Goal: Task Accomplishment & Management: Manage account settings

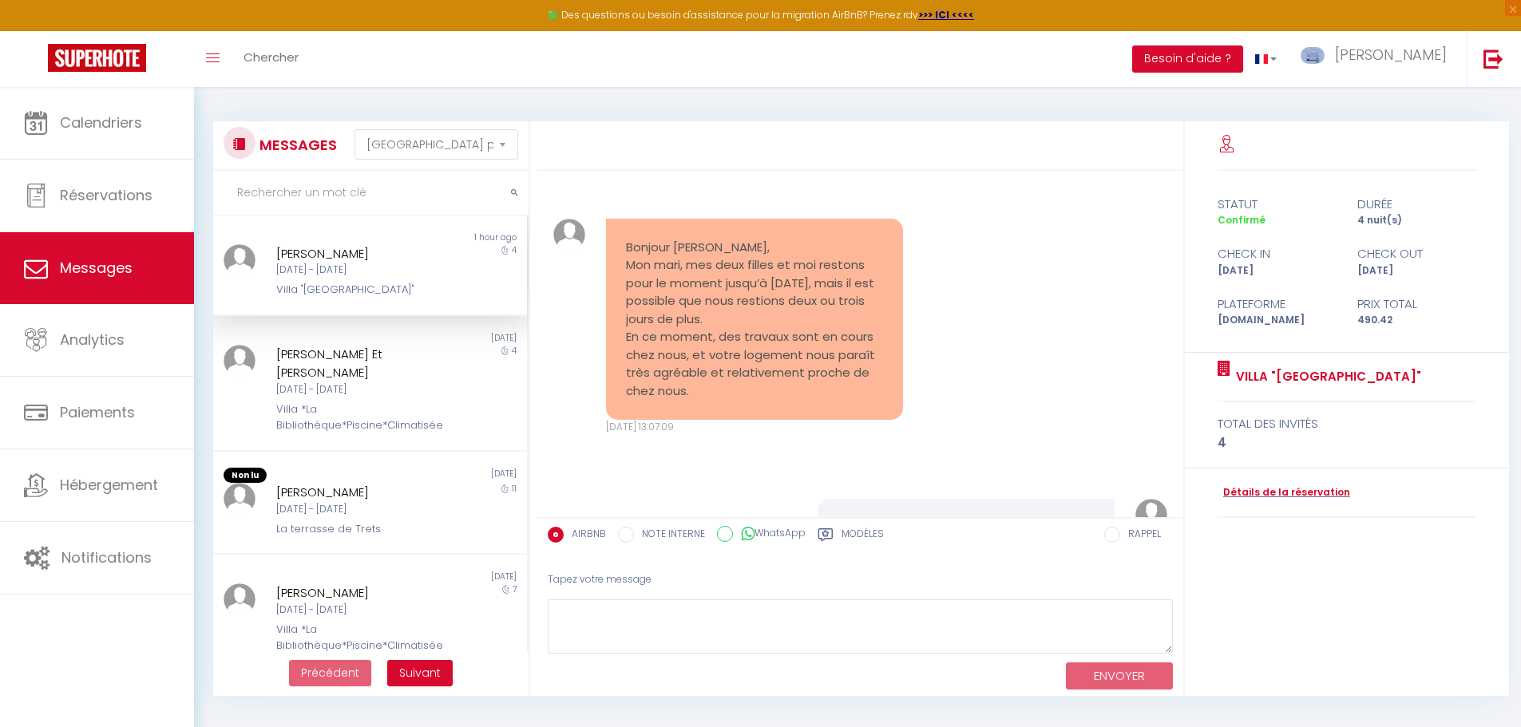
select select "message"
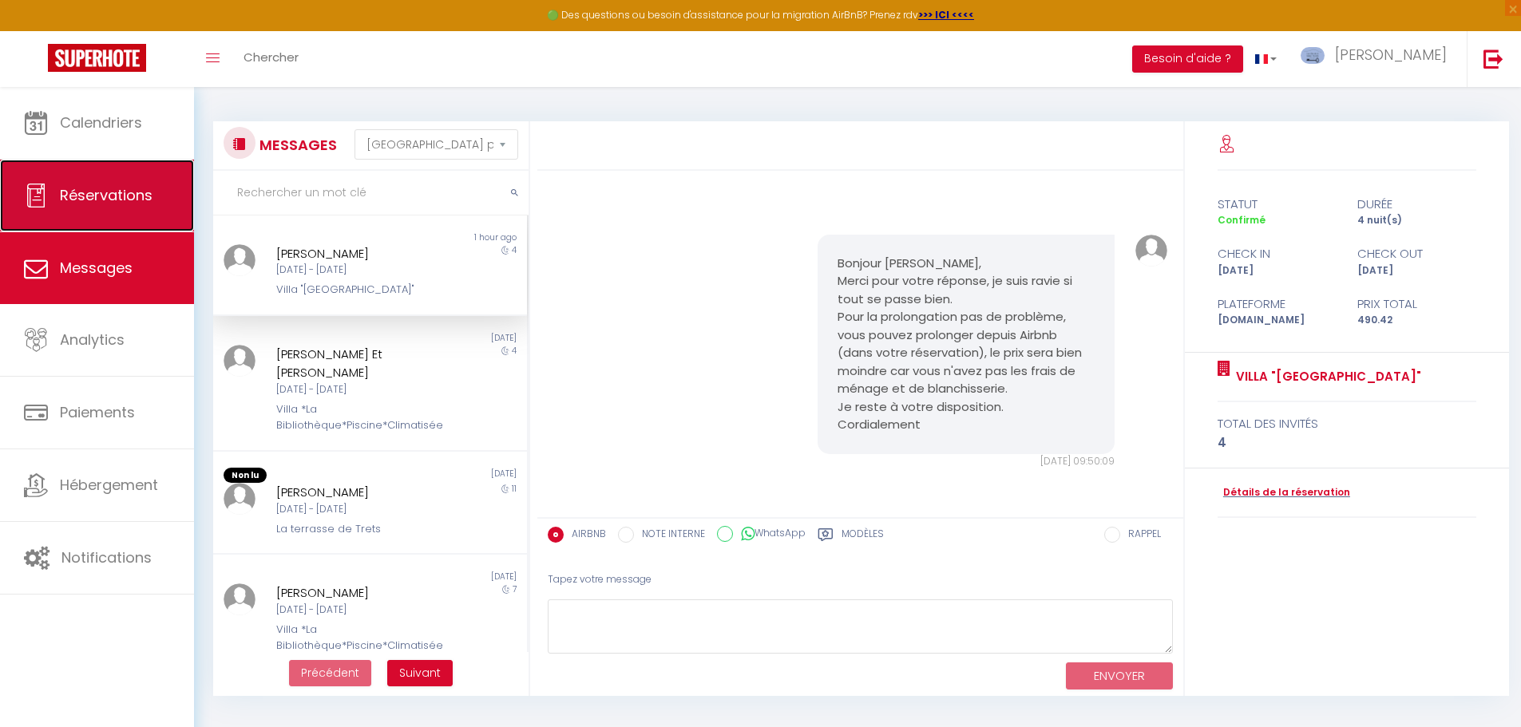
click at [133, 185] on span "Réservations" at bounding box center [106, 195] width 93 height 20
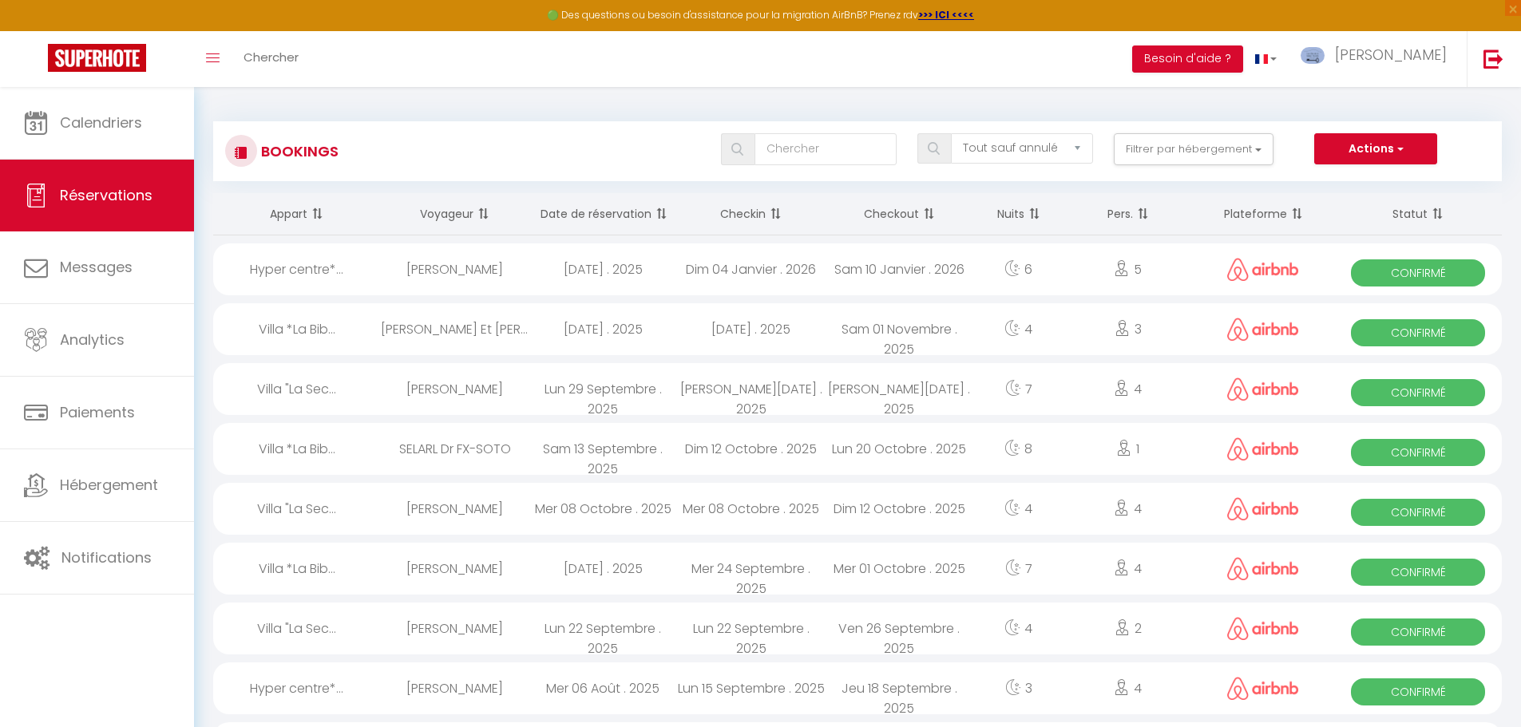
click at [633, 444] on div "Sam 13 Septembre . 2025" at bounding box center [603, 449] width 149 height 52
select select "OK"
select select "1"
select select "0"
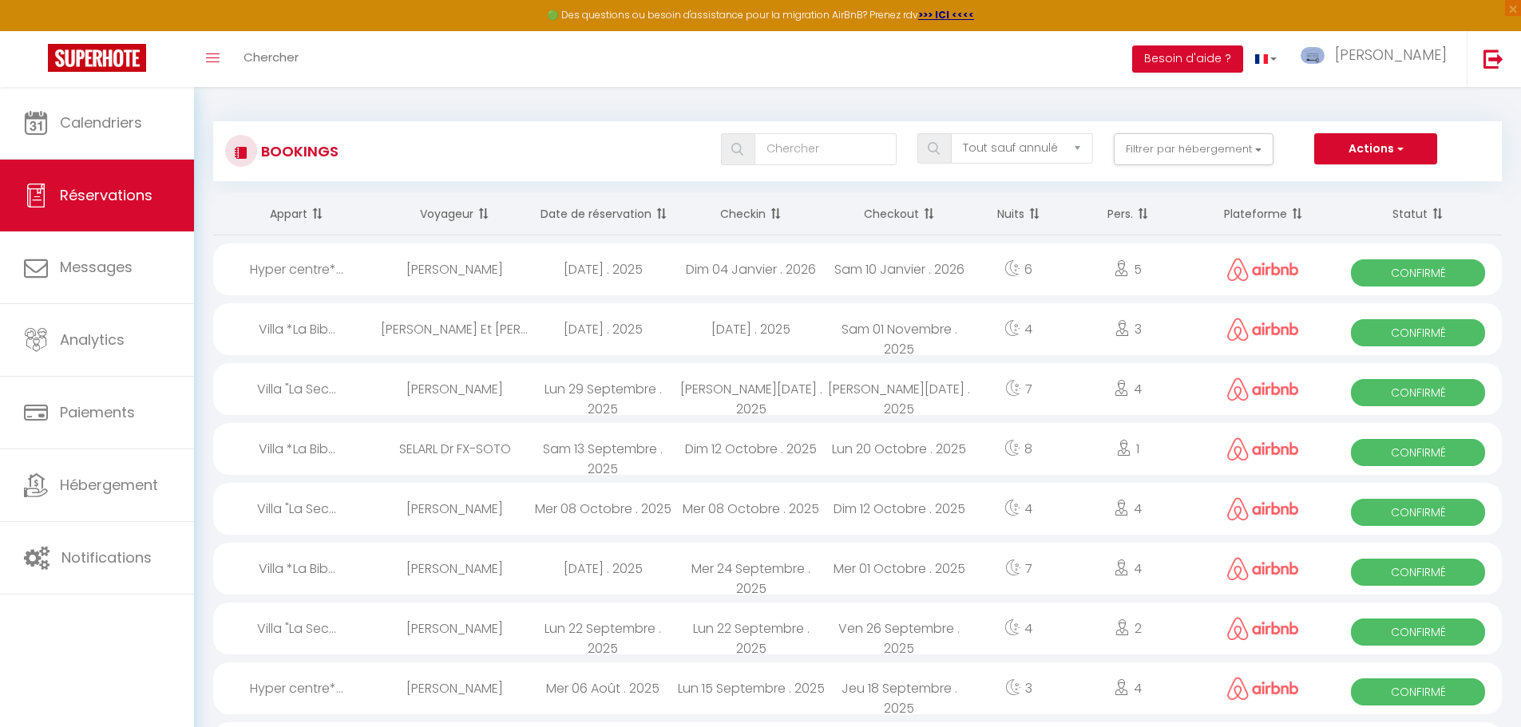
select select "1"
select select
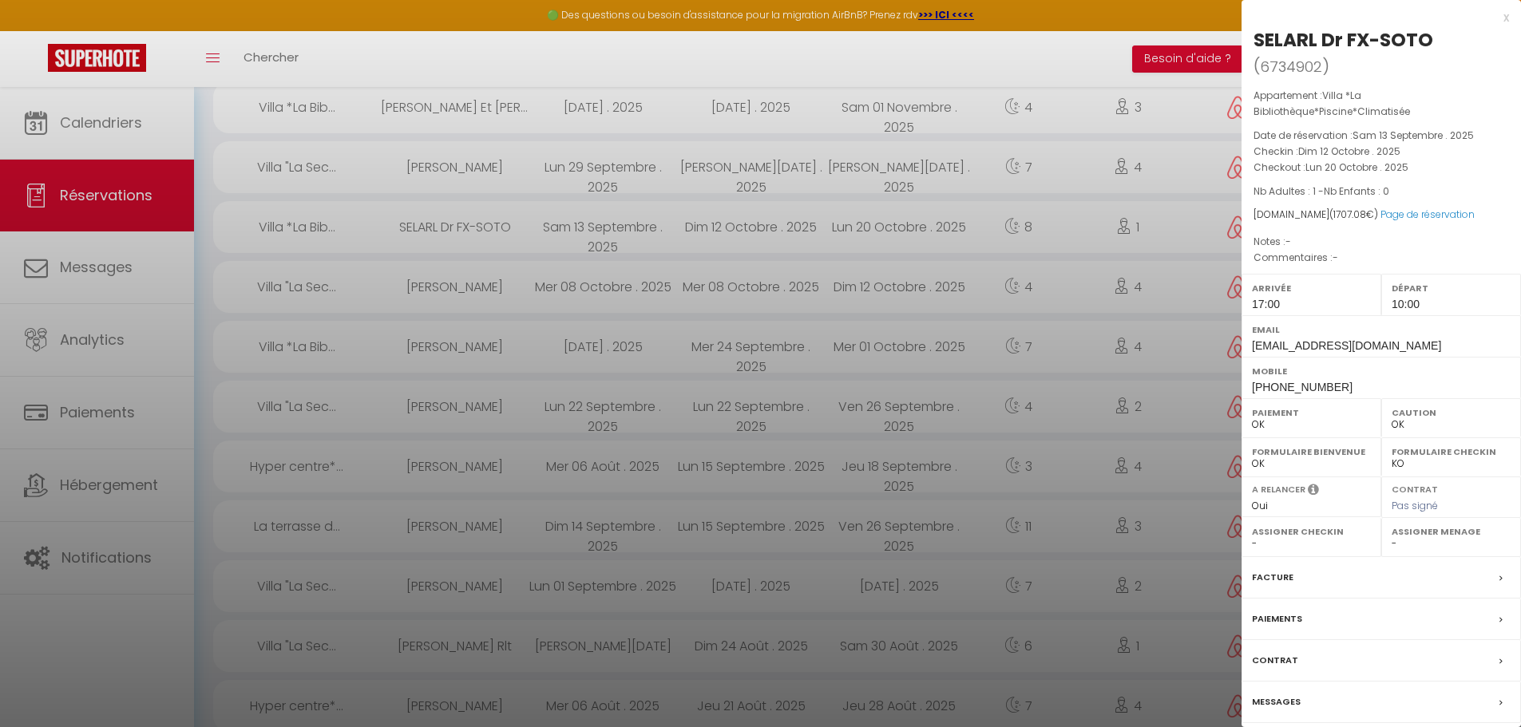
scroll to position [240, 0]
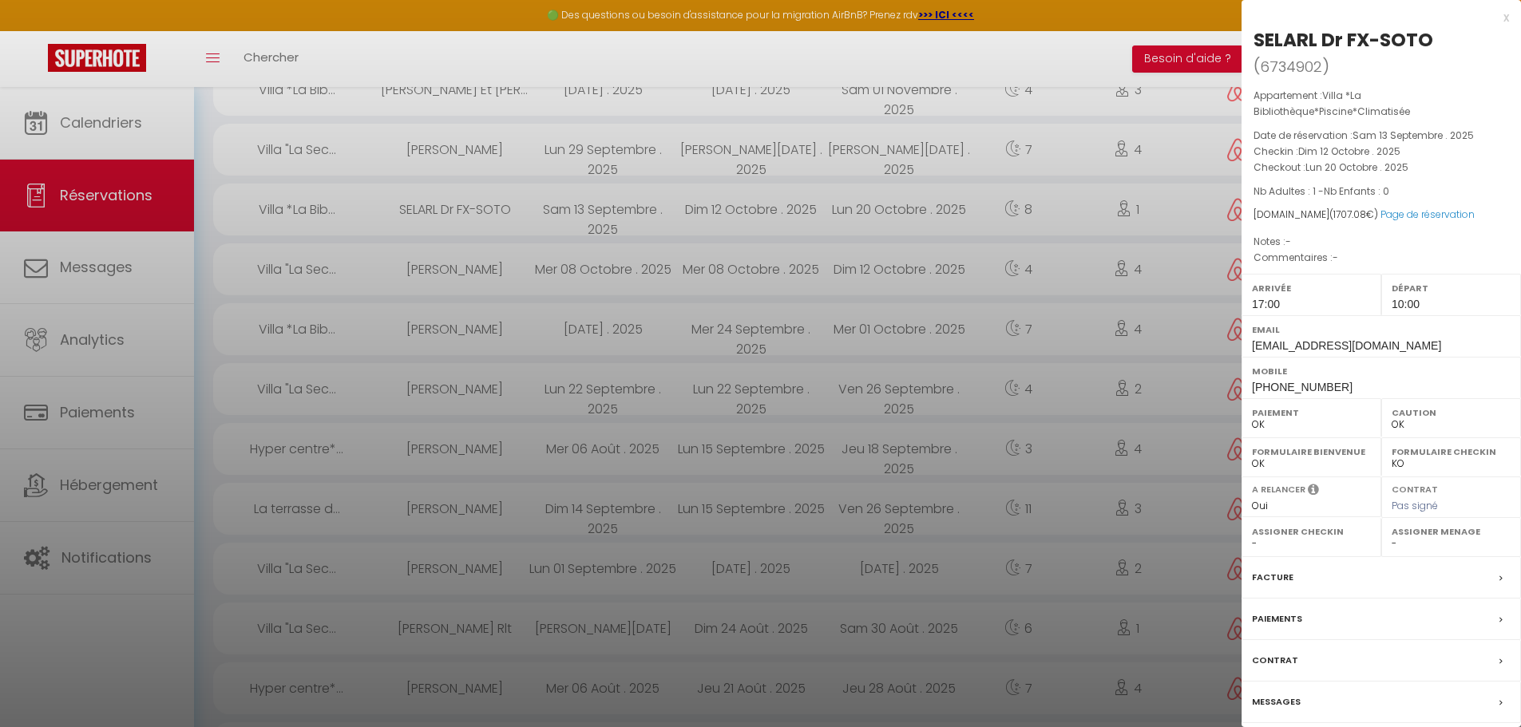
click at [1274, 705] on label "Messages" at bounding box center [1276, 702] width 49 height 17
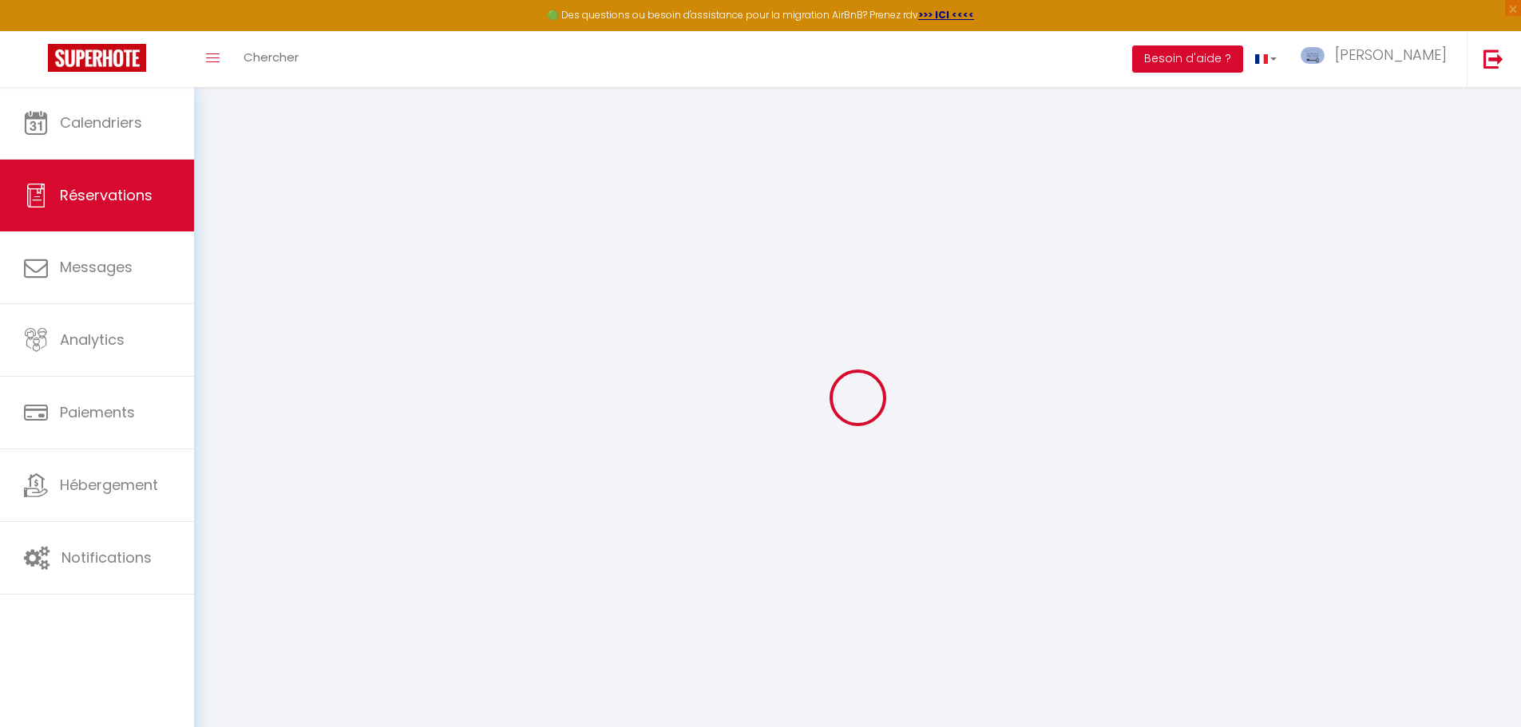
select select
checkbox input "false"
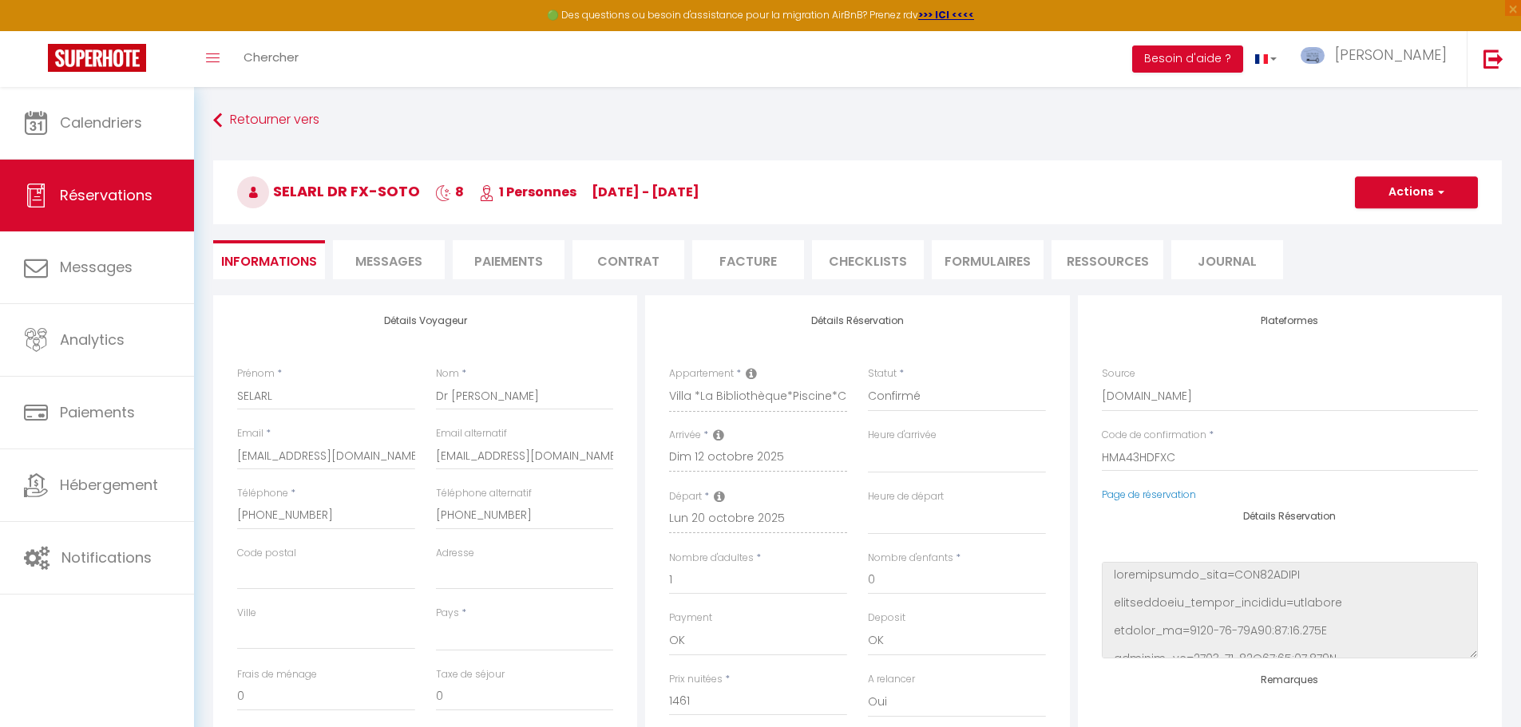
select select
checkbox input "false"
type textarea "-"
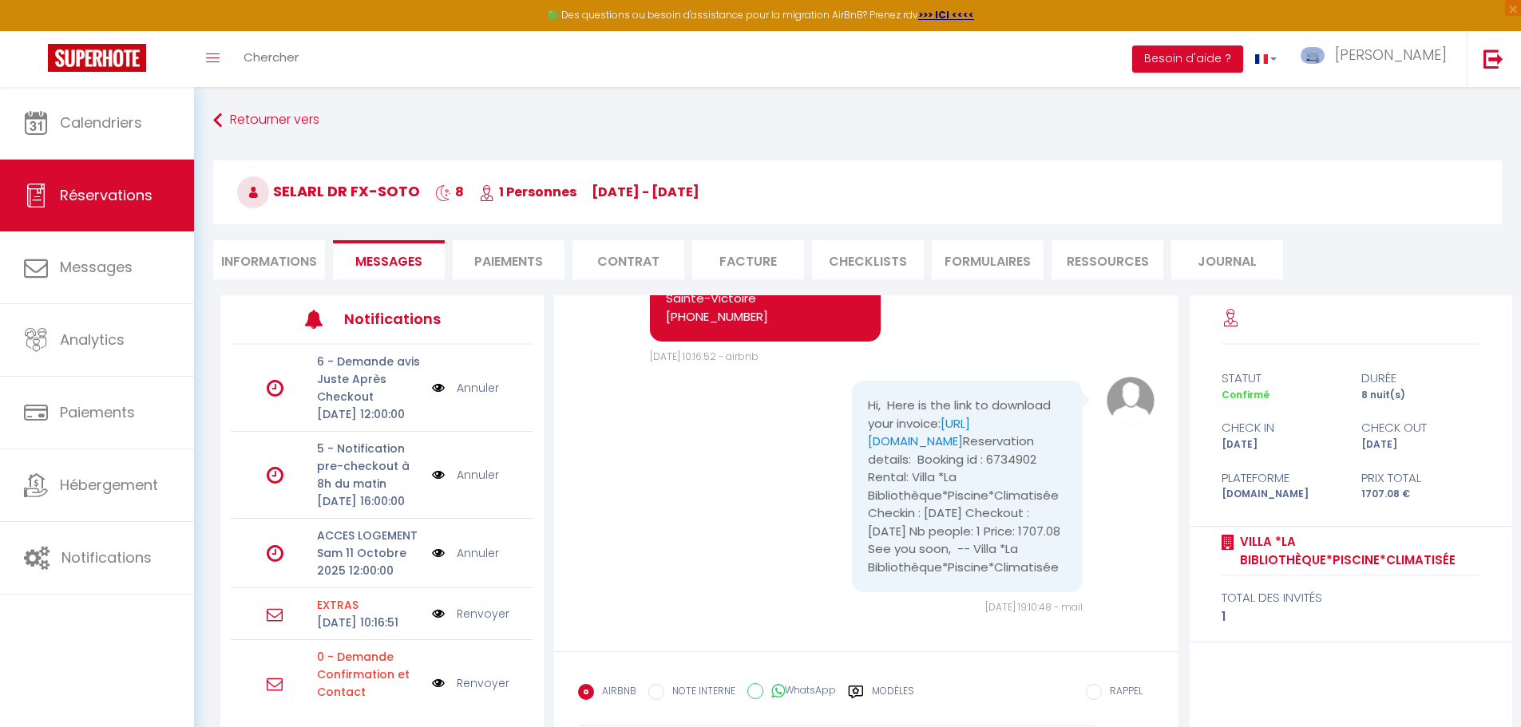
scroll to position [3274, 0]
click at [909, 416] on link "[URL][DOMAIN_NAME]" at bounding box center [919, 432] width 102 height 35
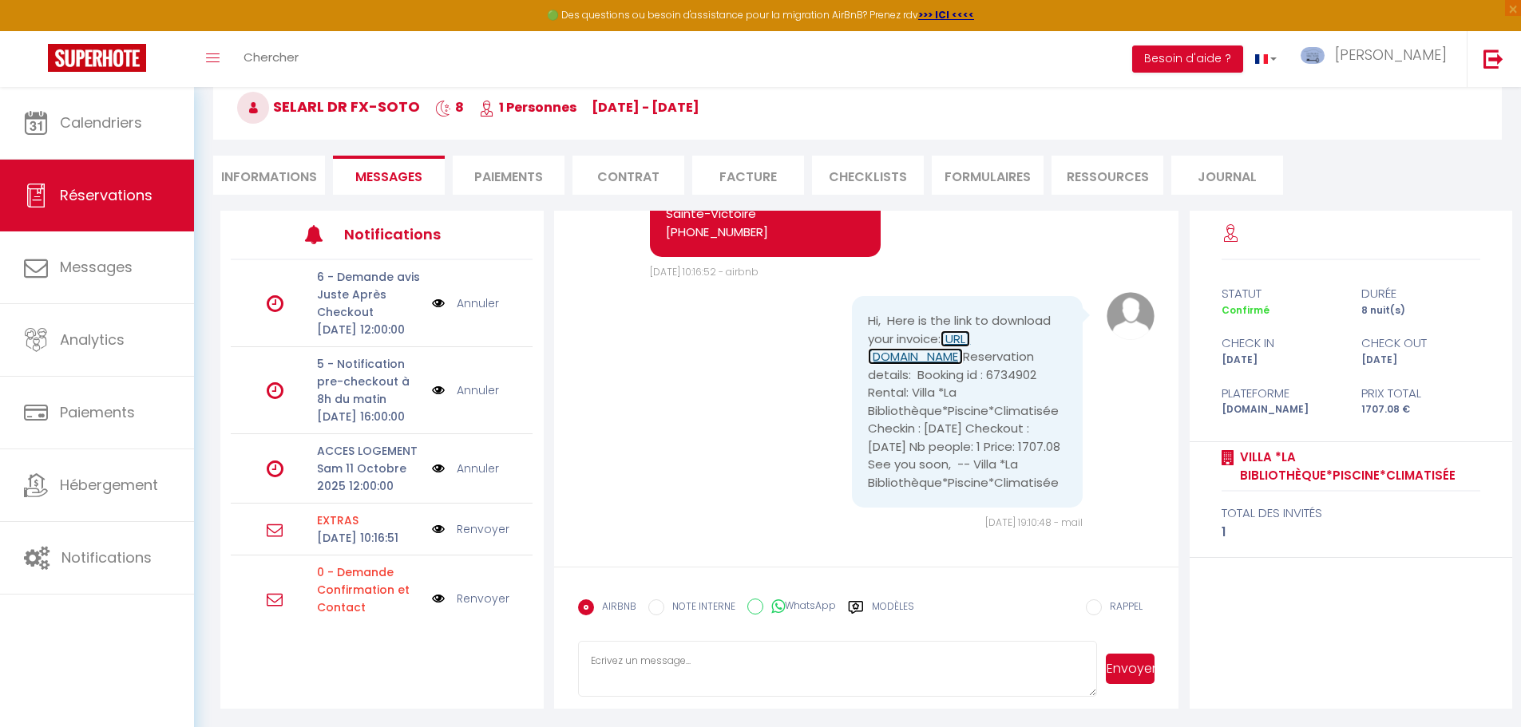
scroll to position [87, 0]
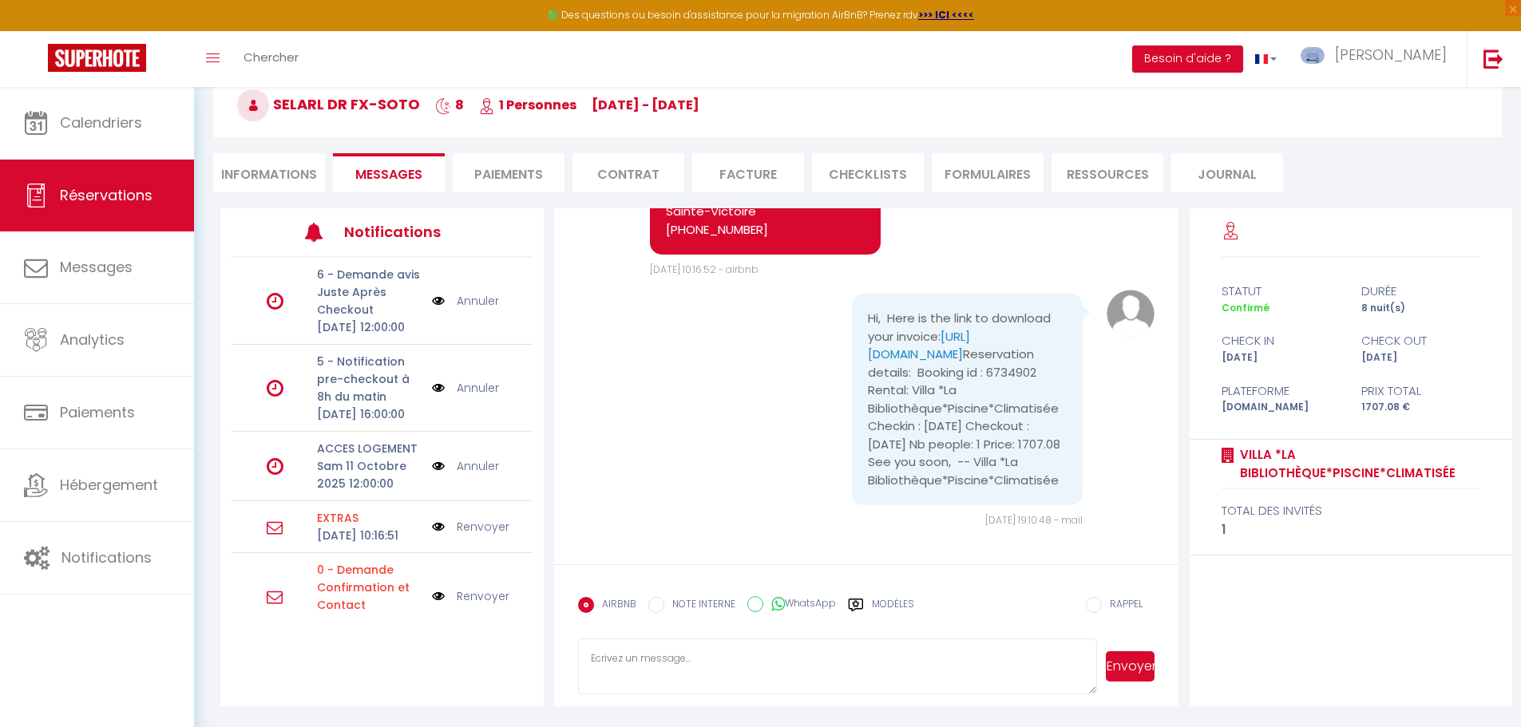
click at [278, 176] on li "Informations" at bounding box center [269, 172] width 112 height 39
select select
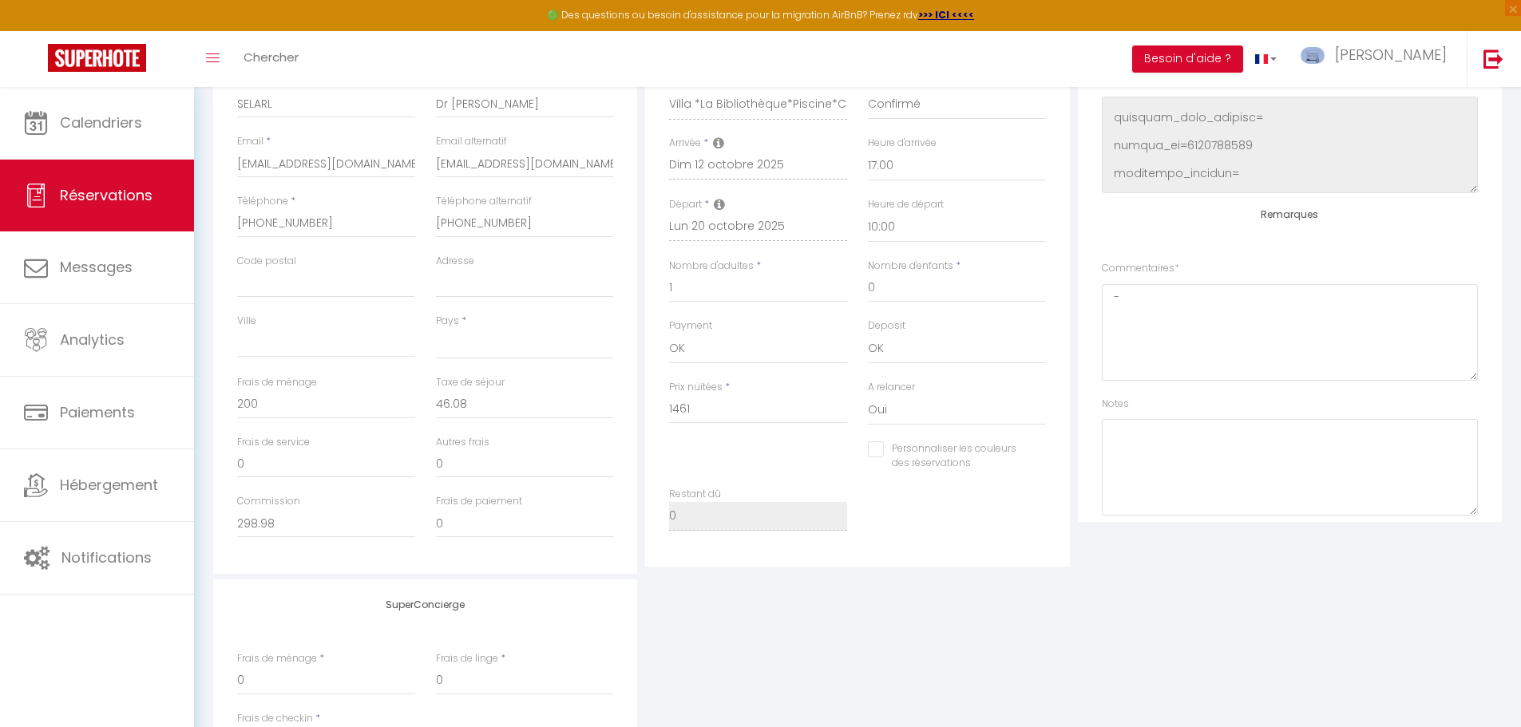
scroll to position [203, 0]
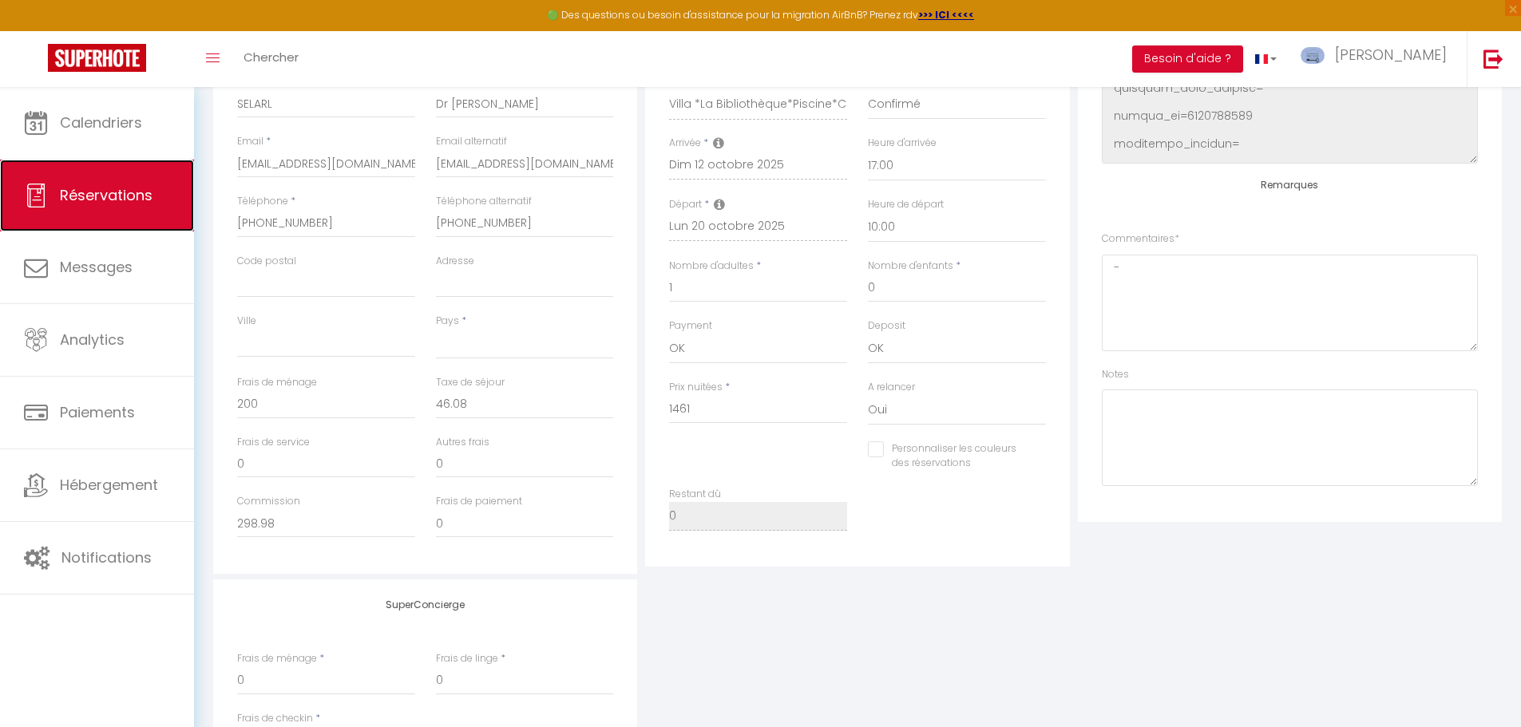
click at [127, 200] on span "Réservations" at bounding box center [106, 195] width 93 height 20
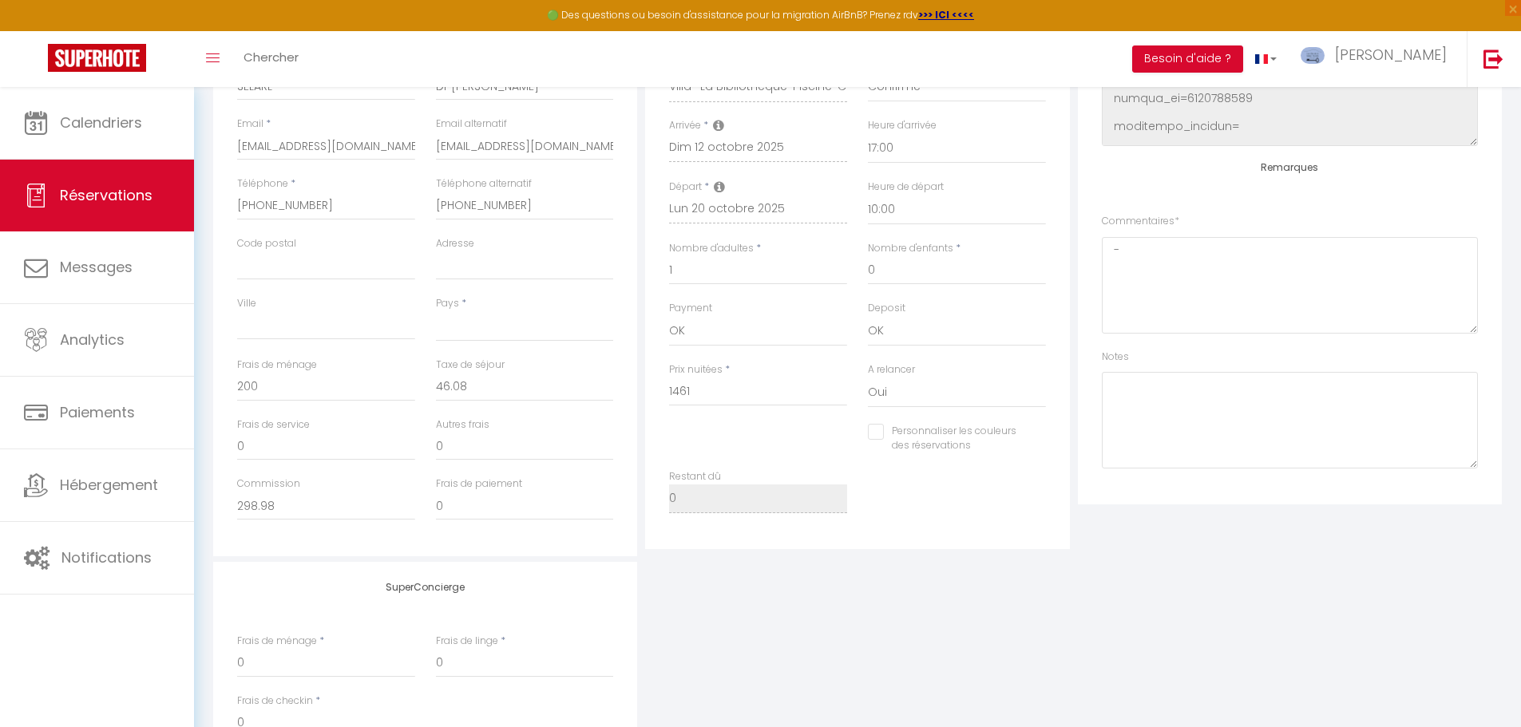
select select "not_cancelled"
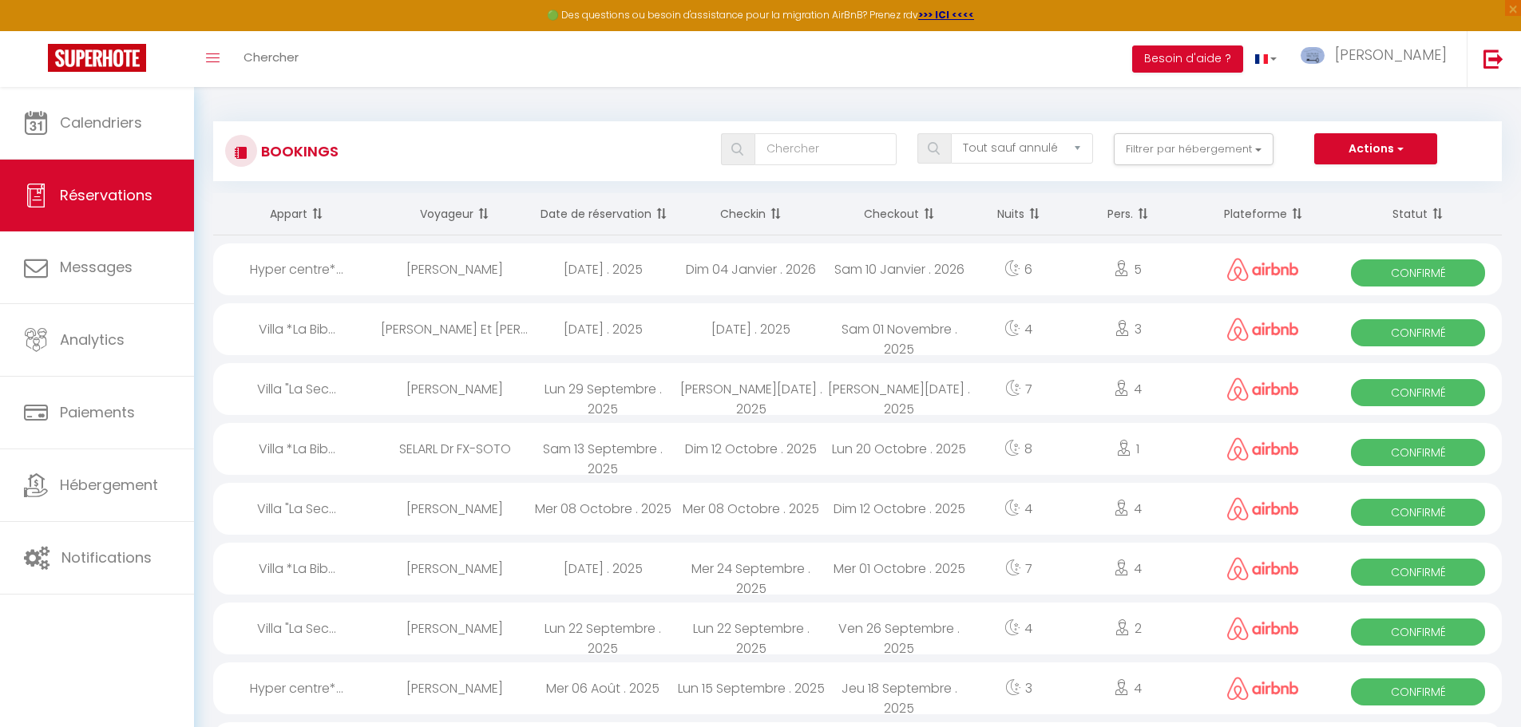
click at [819, 339] on div "[DATE] . 2025" at bounding box center [751, 329] width 149 height 52
select select "OK"
select select "1"
select select "0"
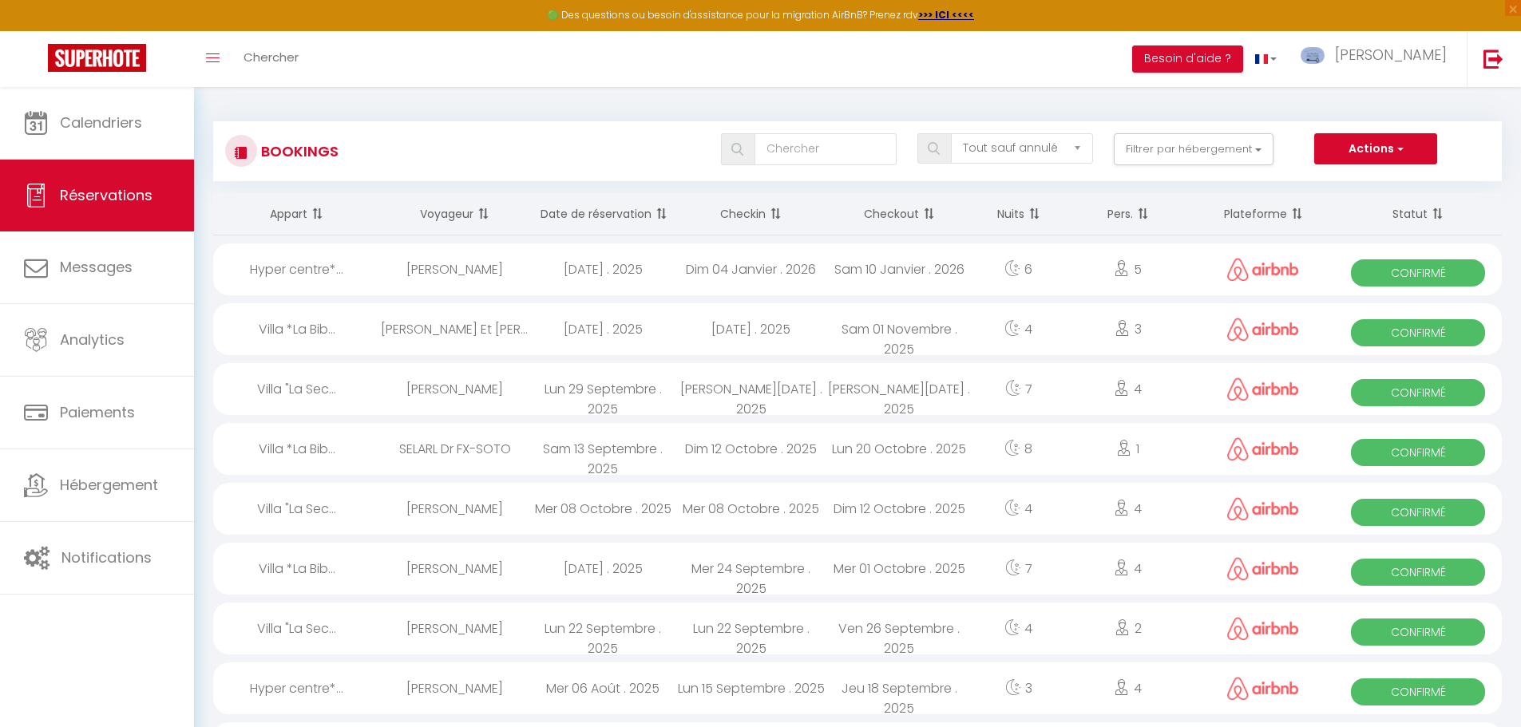
select select "1"
select select
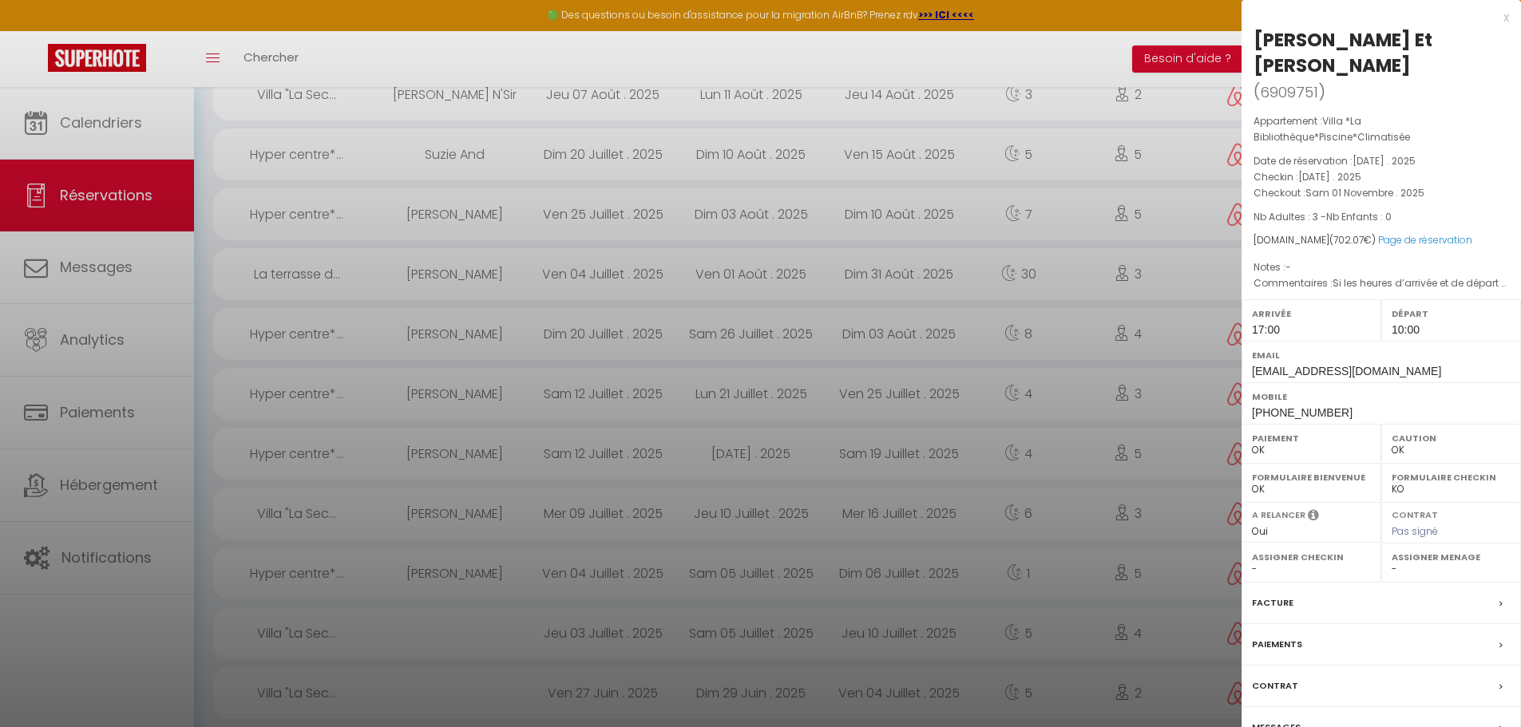
scroll to position [904, 0]
click at [1277, 719] on label "Messages" at bounding box center [1276, 727] width 49 height 17
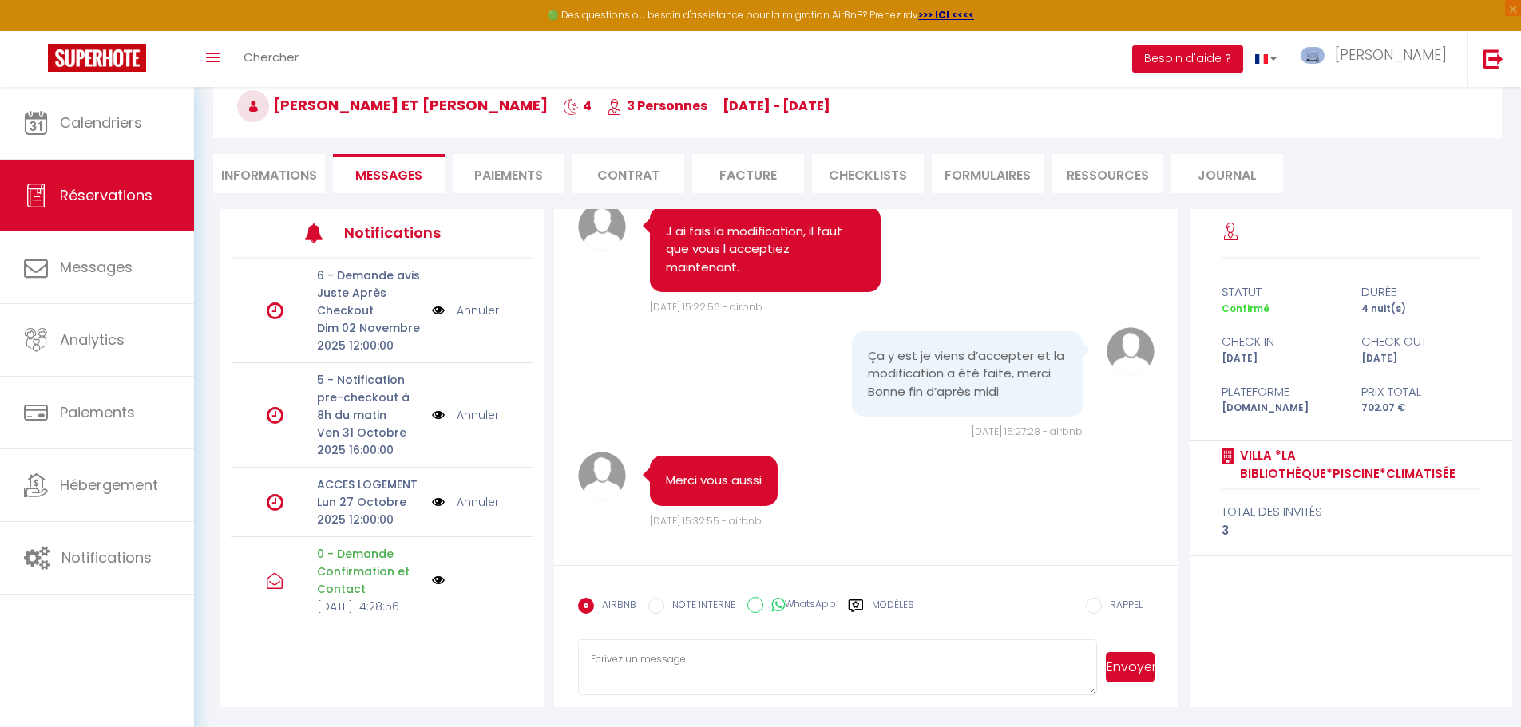
scroll to position [87, 0]
click at [304, 183] on li "Informations" at bounding box center [269, 172] width 112 height 39
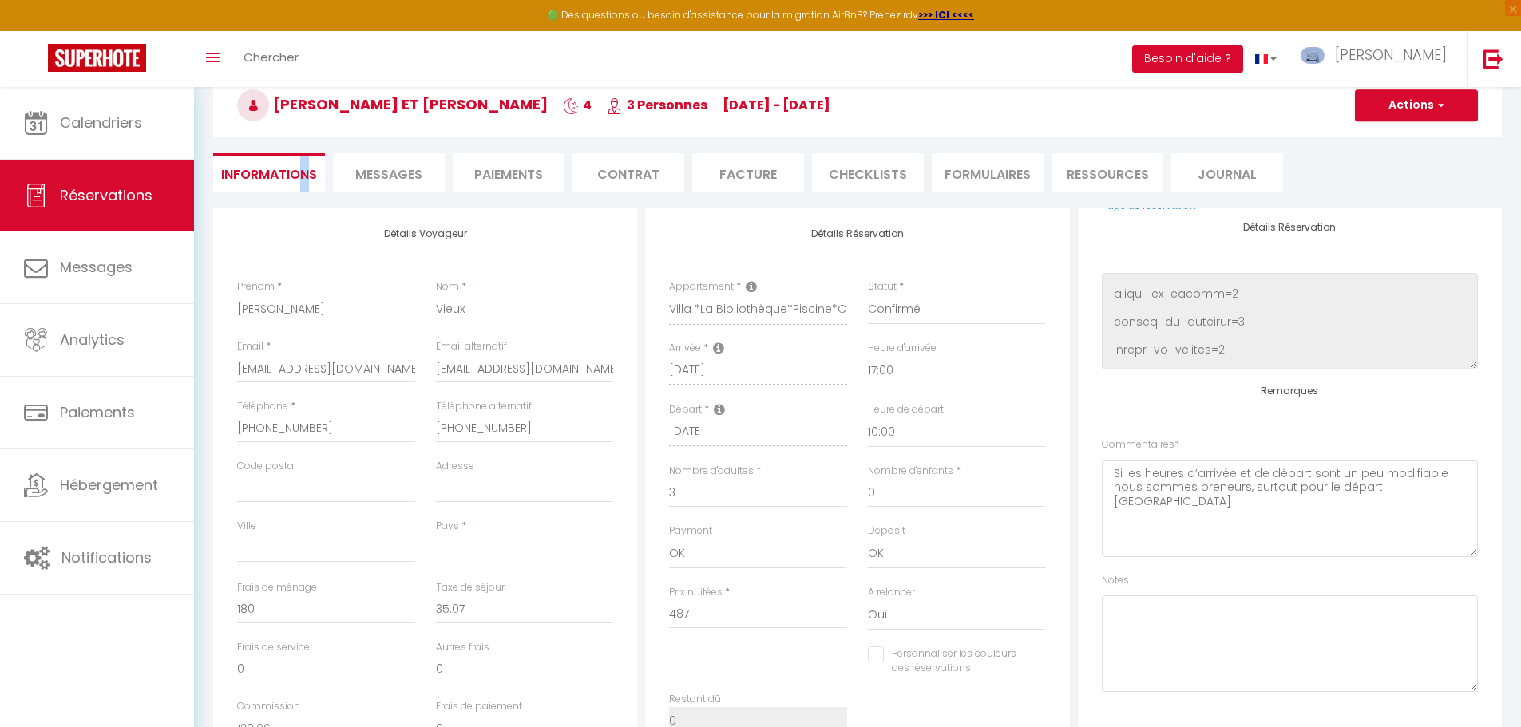
scroll to position [203, 0]
select select
checkbox input "false"
select select
checkbox input "false"
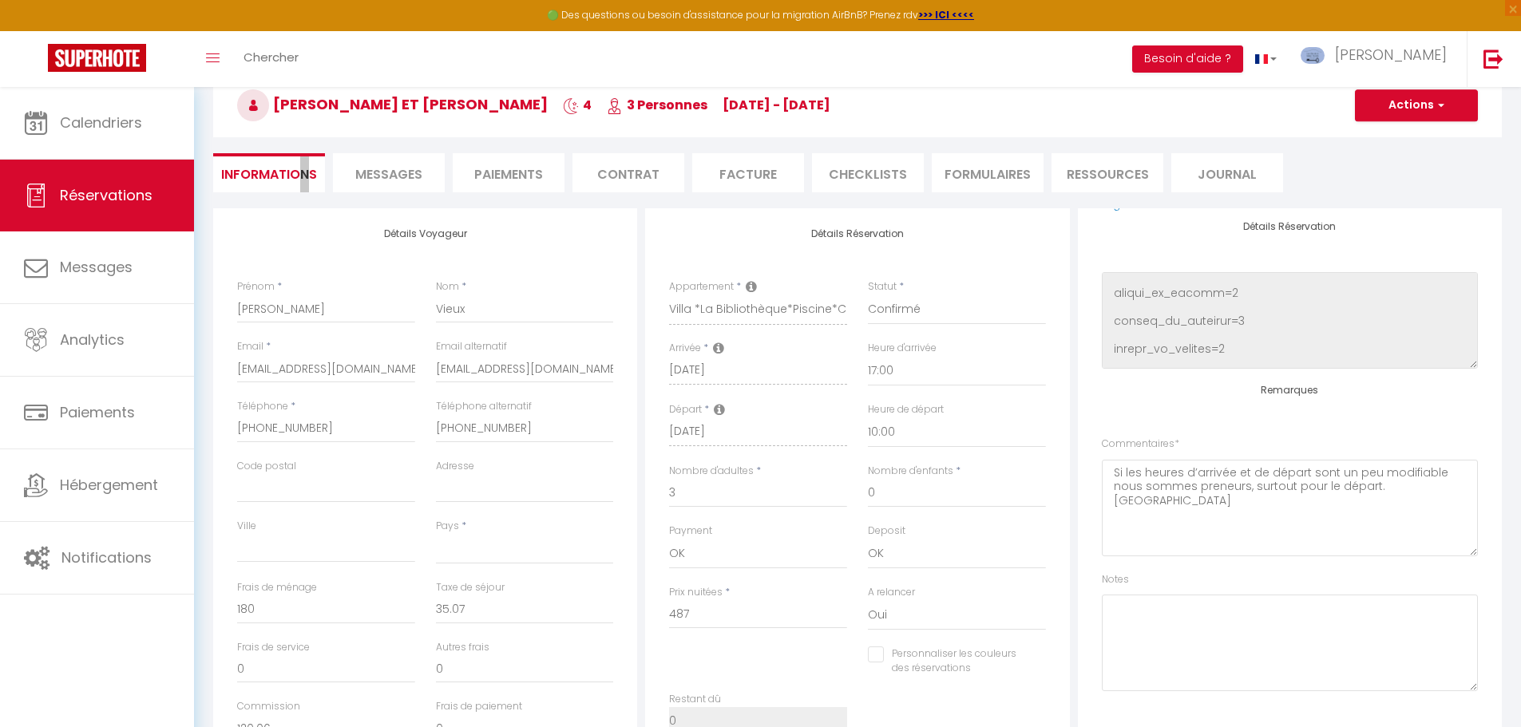
select select
checkbox input "false"
